Goal: Information Seeking & Learning: Learn about a topic

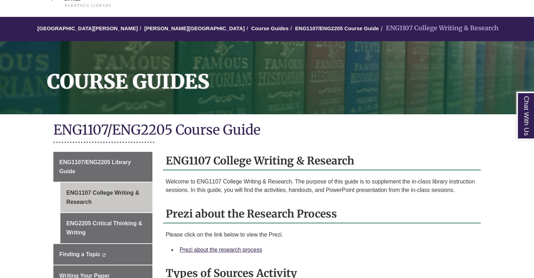
scroll to position [140, 0]
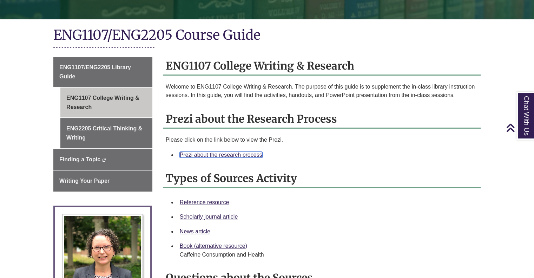
click at [226, 153] on link "Prezi about the research process" at bounding box center [221, 155] width 82 height 6
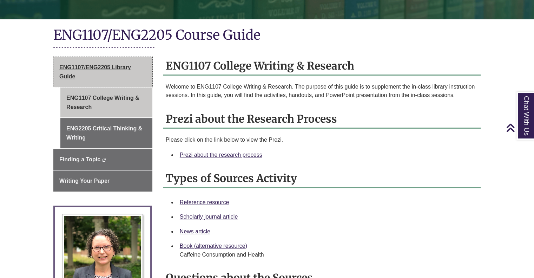
click at [108, 76] on link "ENG1107/ENG2205 Library Guide" at bounding box center [102, 72] width 99 height 30
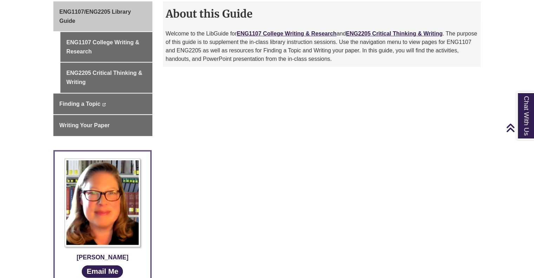
scroll to position [175, 0]
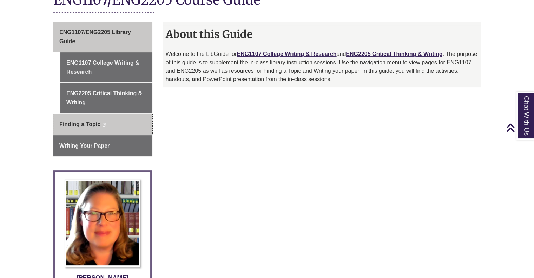
click at [122, 121] on link "Finding a Topic This link opens in a new window This link opens in a new window" at bounding box center [102, 124] width 99 height 21
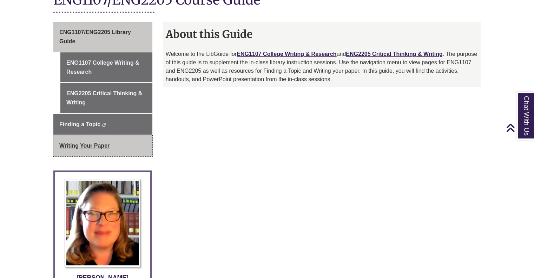
click at [90, 140] on link "Writing Your Paper" at bounding box center [102, 145] width 99 height 21
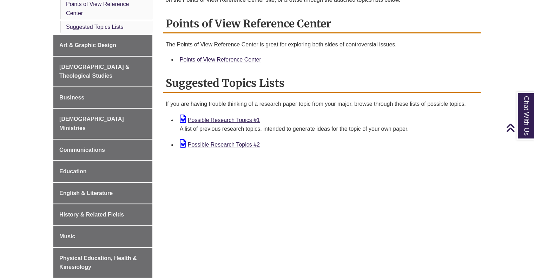
scroll to position [140, 0]
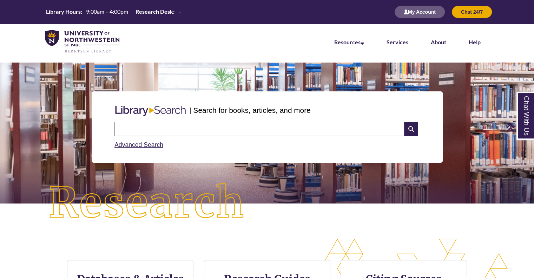
drag, startPoint x: 202, startPoint y: 125, endPoint x: 202, endPoint y: 120, distance: 5.3
click at [202, 120] on div "Search Advanced Search" at bounding box center [267, 135] width 310 height 33
